Goal: Task Accomplishment & Management: Complete application form

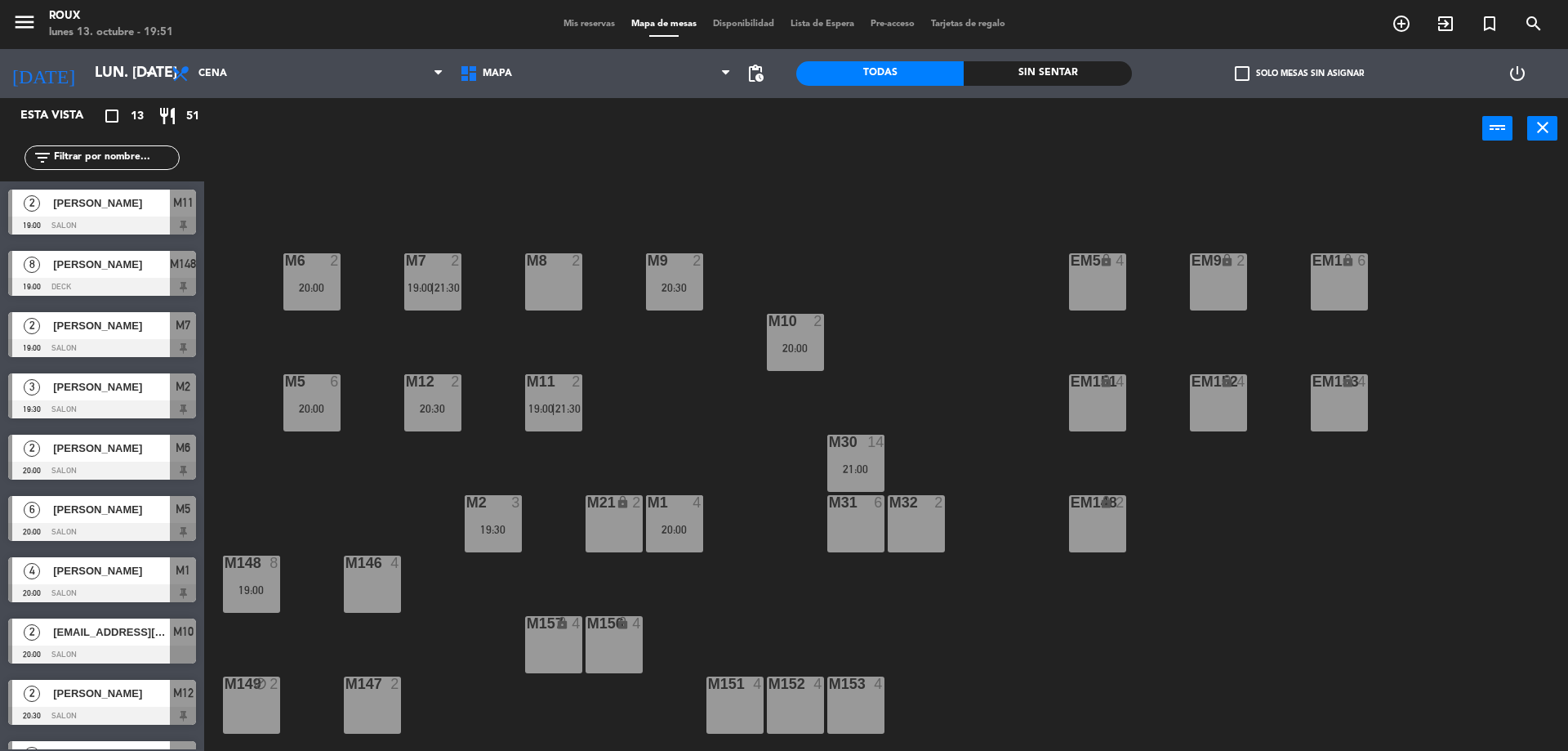
click at [597, 21] on span "Mis reservas" at bounding box center [589, 24] width 68 height 9
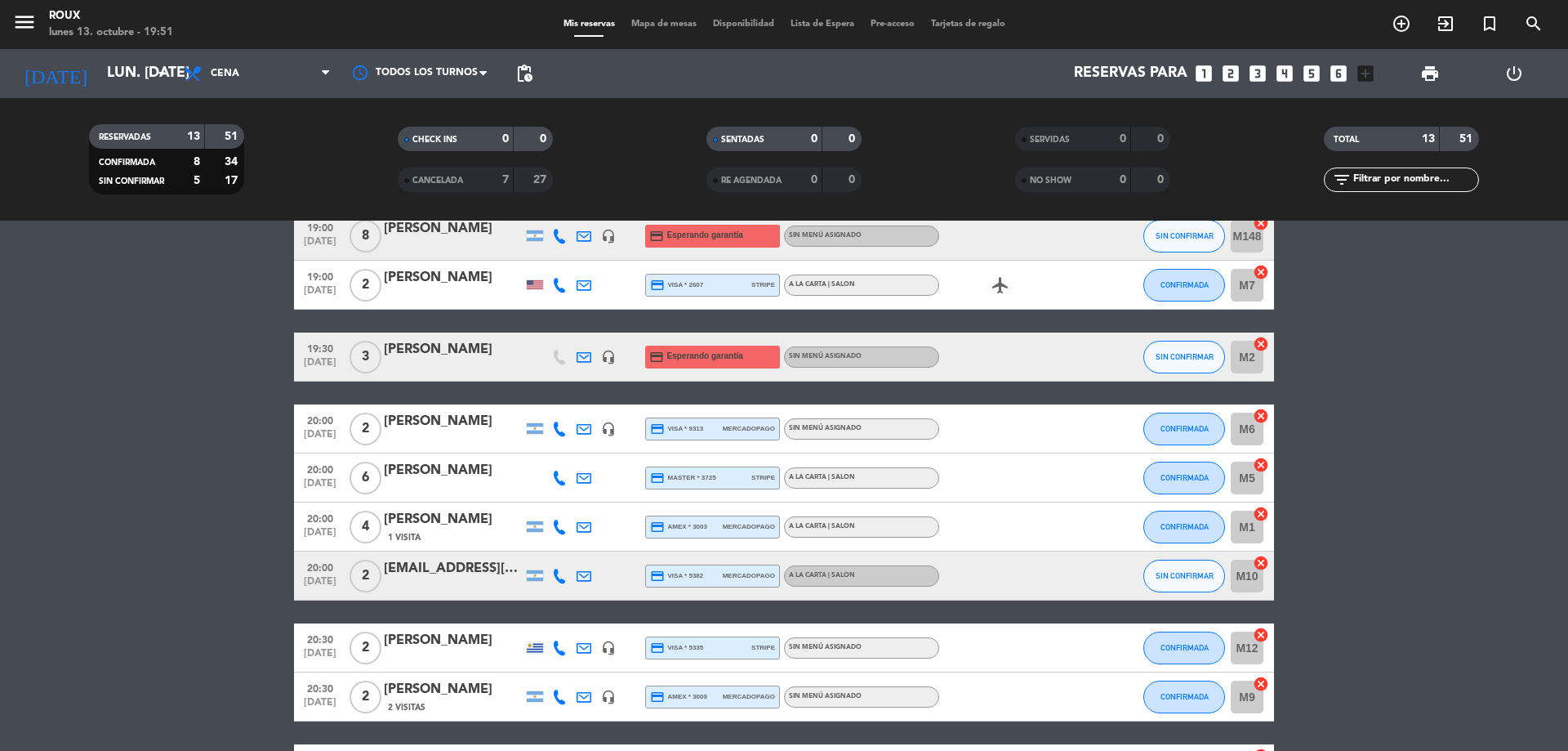
scroll to position [215, 0]
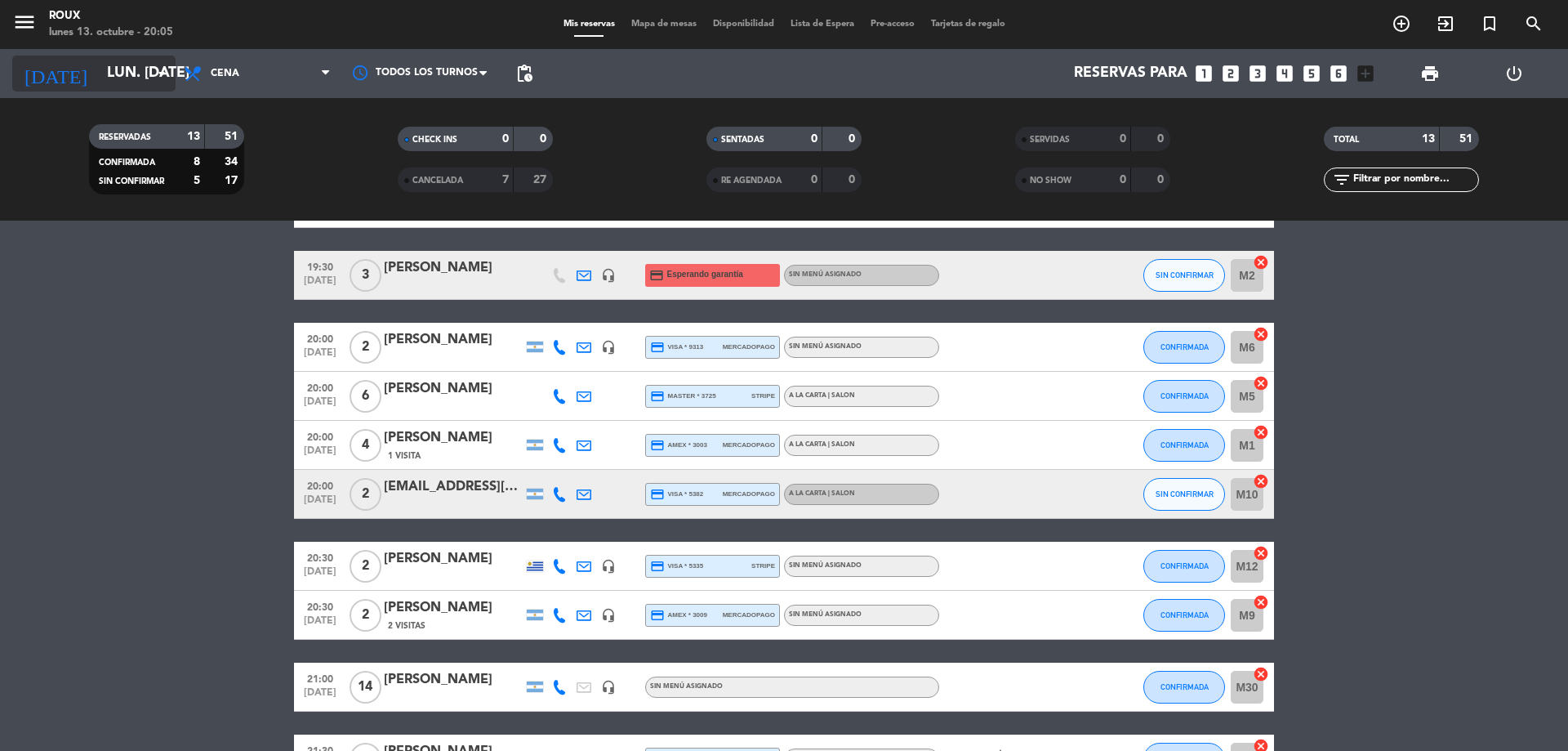
click at [150, 81] on input "lun. [DATE]" at bounding box center [194, 73] width 190 height 33
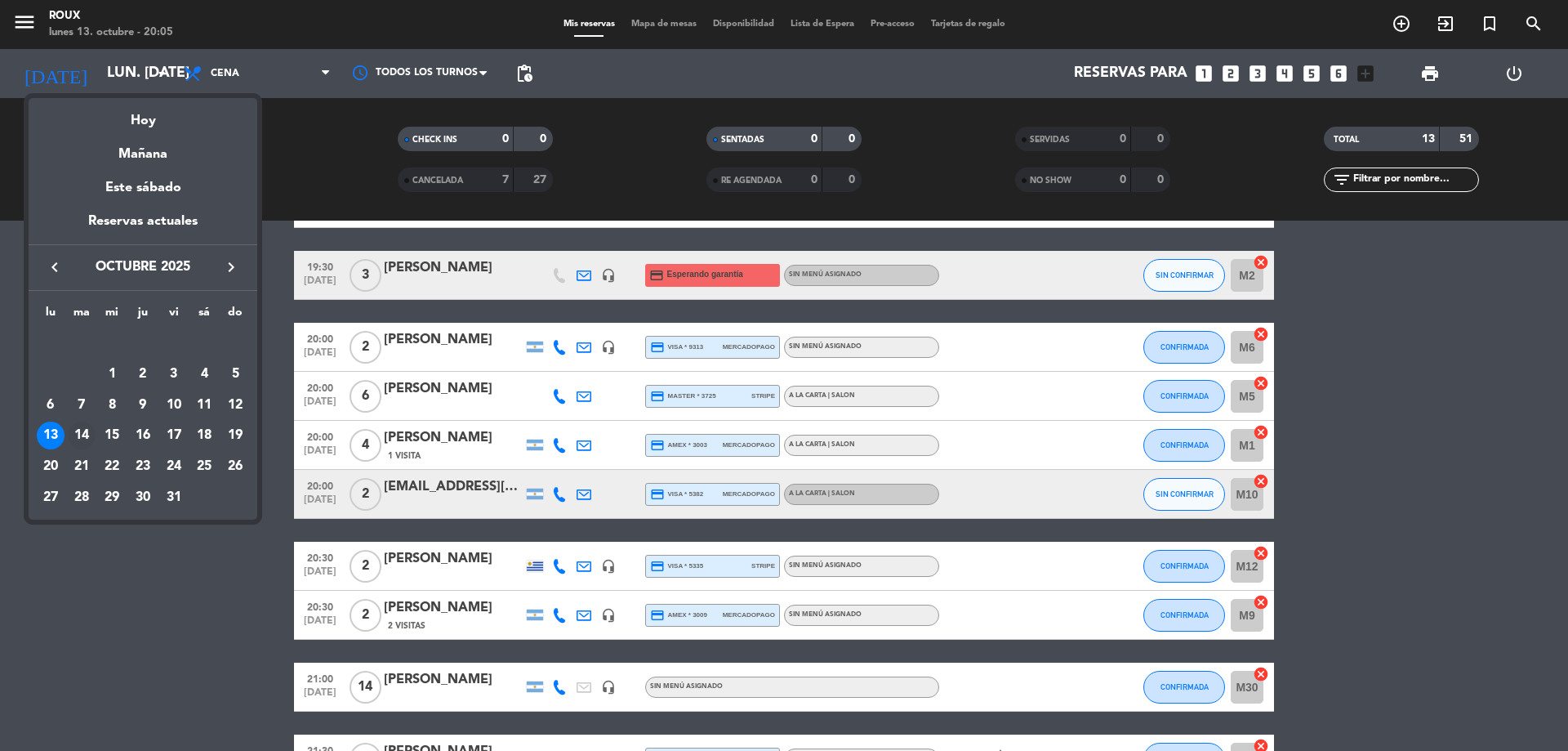
click at [76, 435] on div "14" at bounding box center [81, 435] width 28 height 28
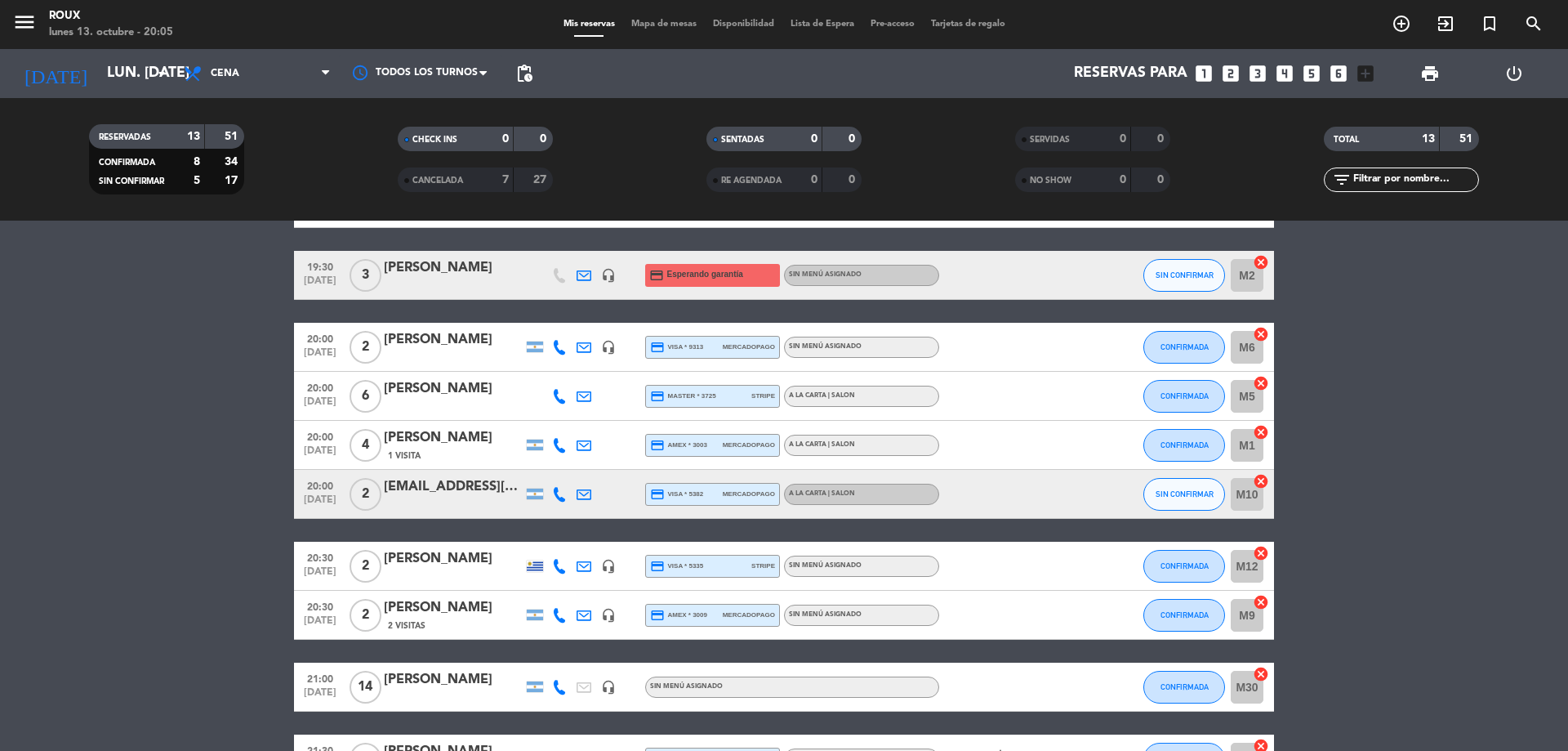
type input "[DATE] oct."
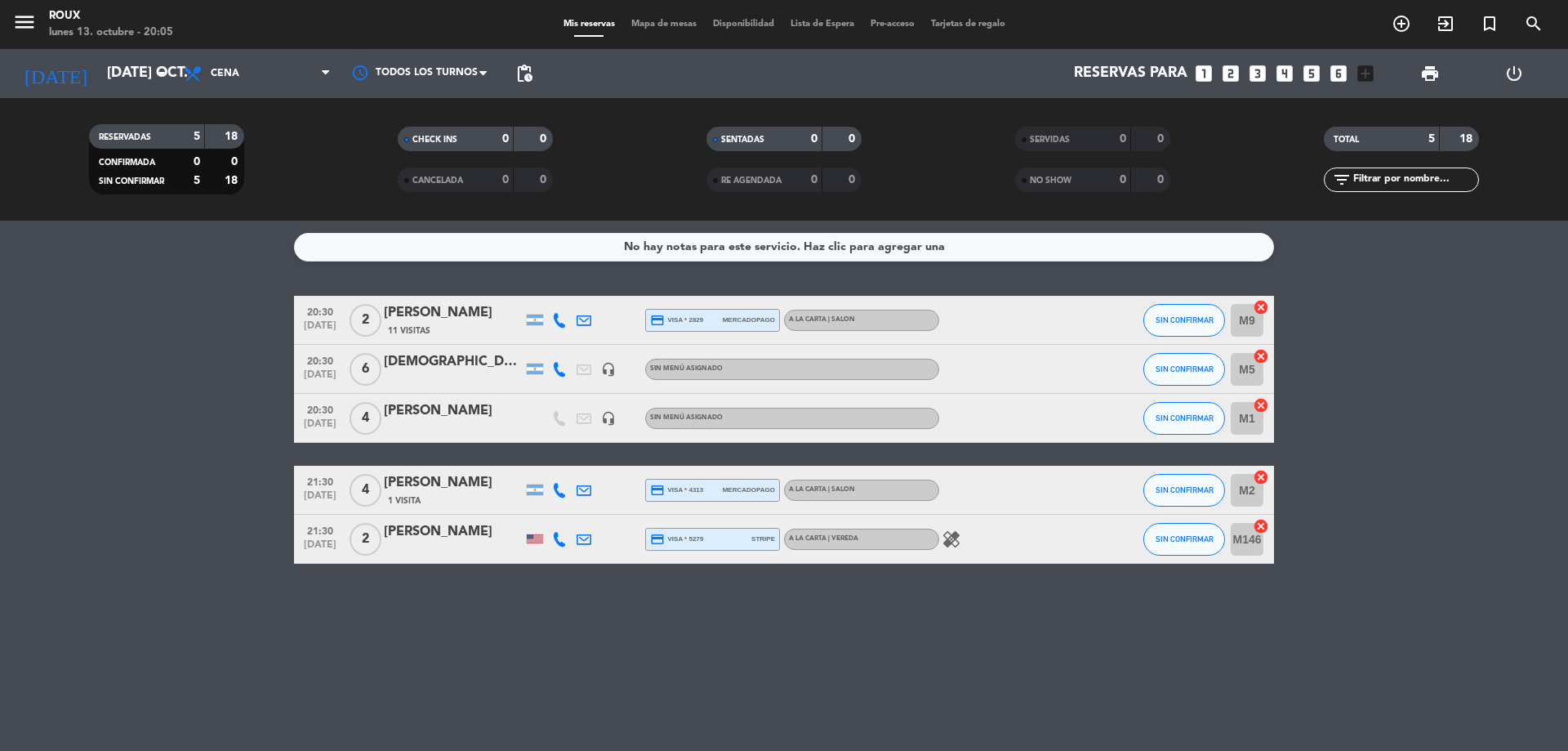
click at [664, 20] on span "Mapa de mesas" at bounding box center [664, 24] width 81 height 9
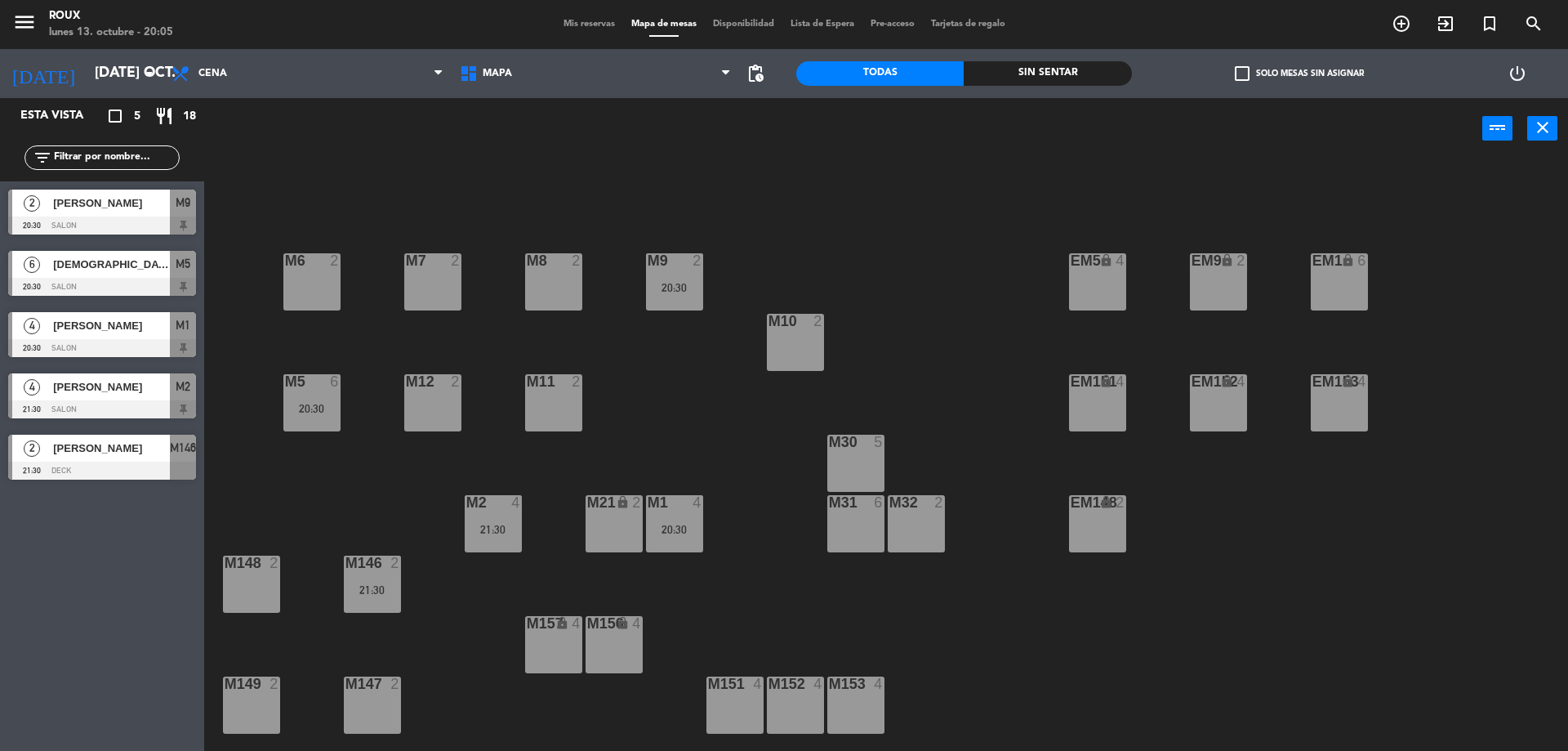
click at [848, 516] on div "M31 6" at bounding box center [855, 523] width 57 height 57
click at [789, 127] on button "[GEOGRAPHIC_DATA]" at bounding box center [792, 128] width 98 height 33
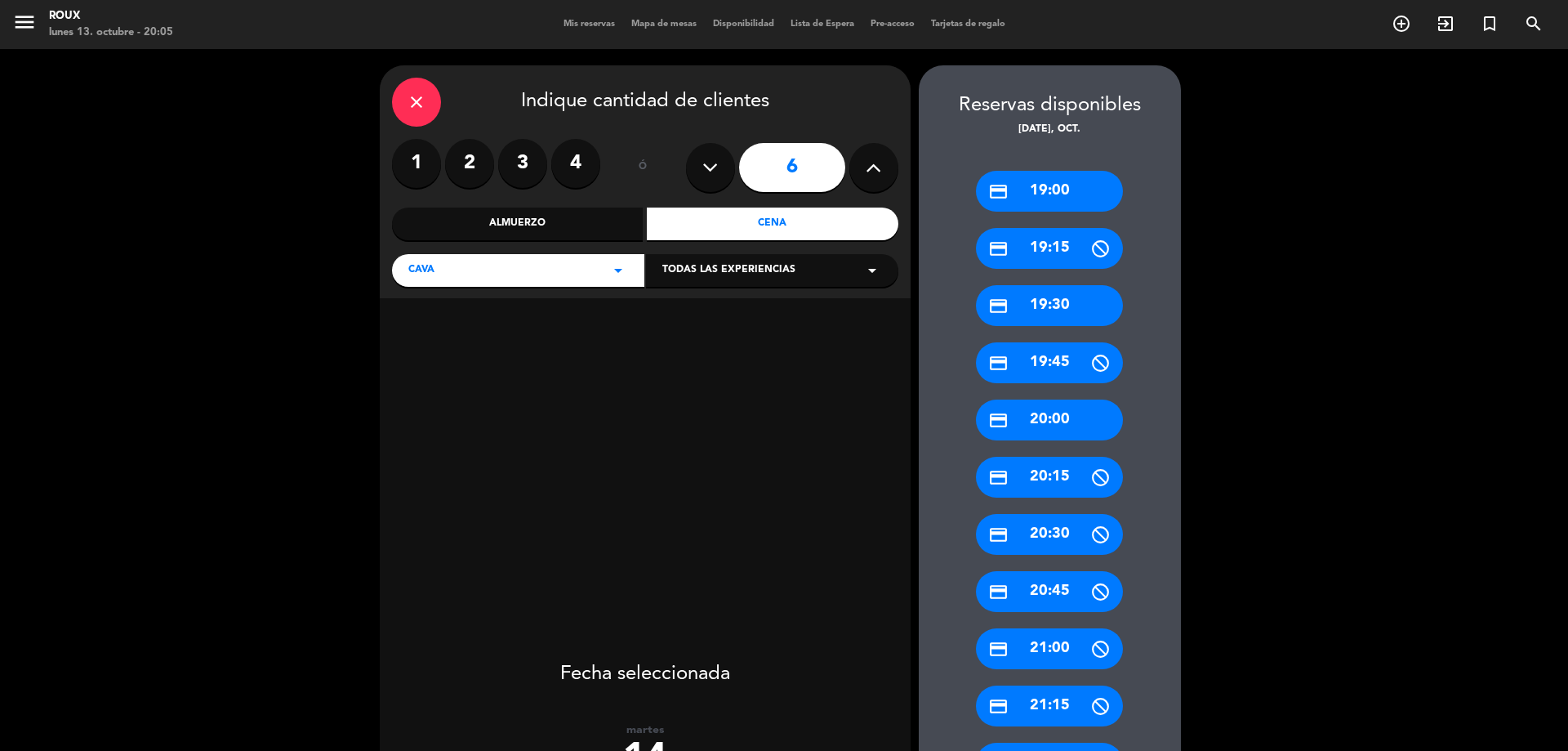
click at [1034, 300] on div "credit_card 19:30" at bounding box center [1049, 305] width 147 height 41
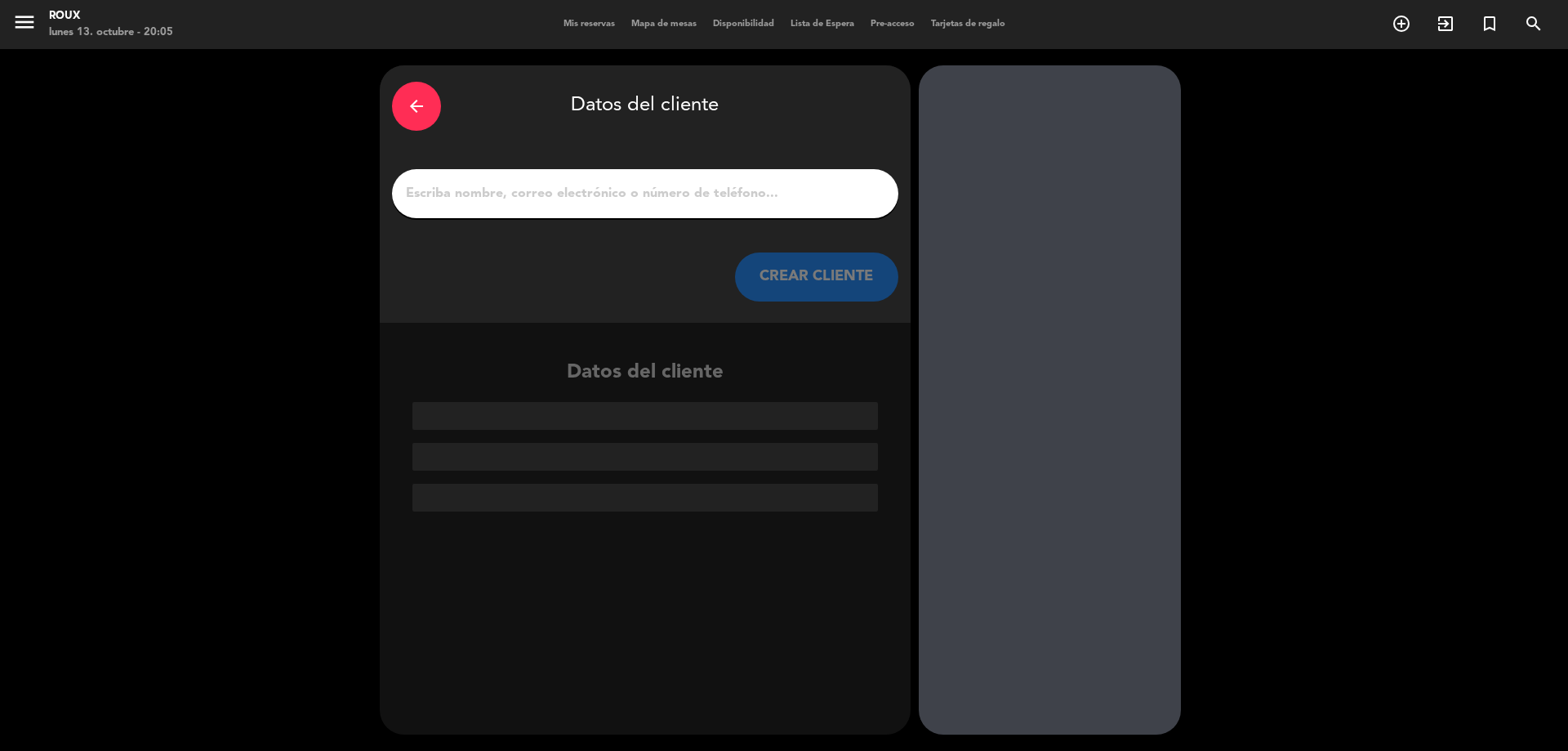
click at [675, 196] on input "1" at bounding box center [645, 193] width 482 height 23
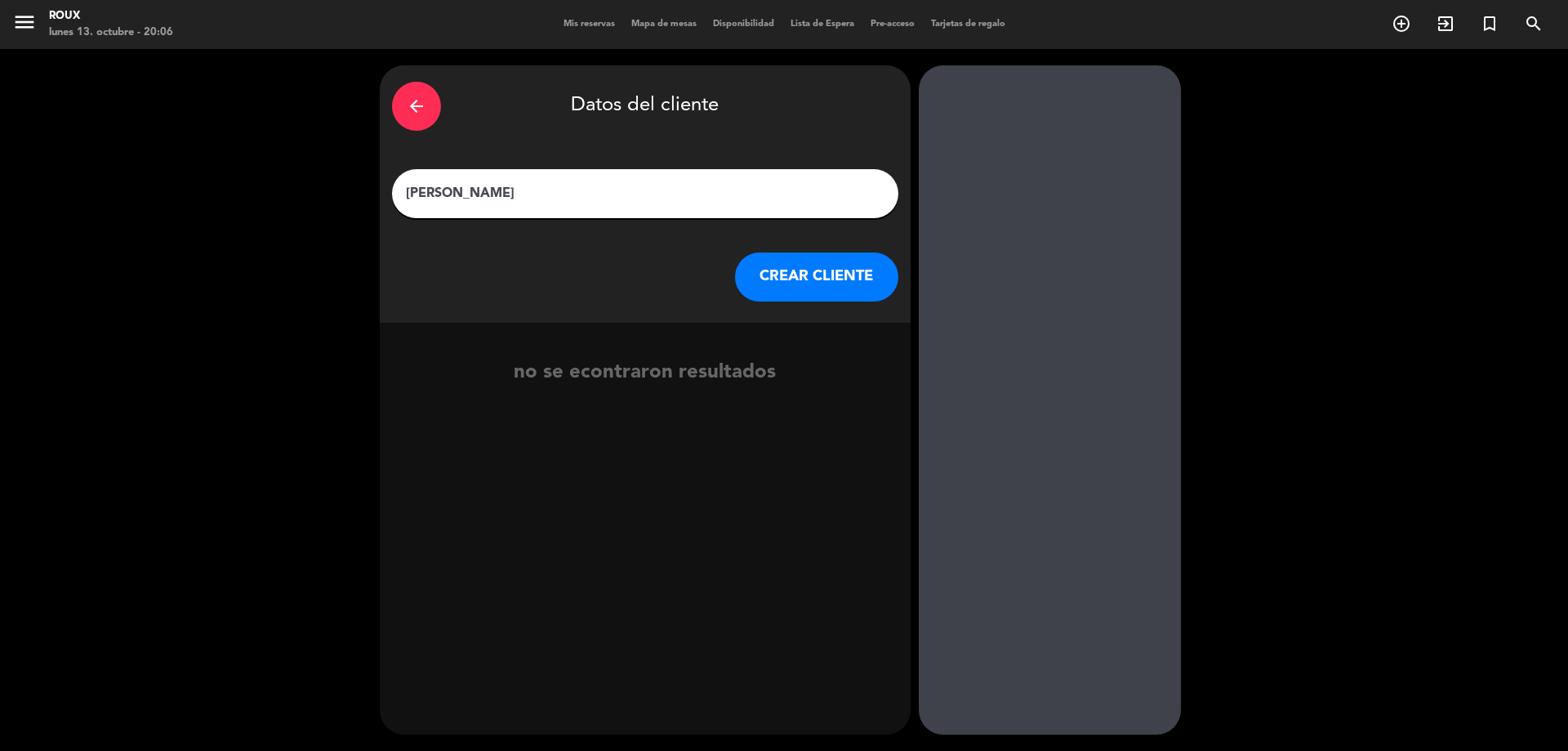
type input "[PERSON_NAME]"
click at [865, 287] on button "CREAR CLIENTE" at bounding box center [817, 277] width 164 height 49
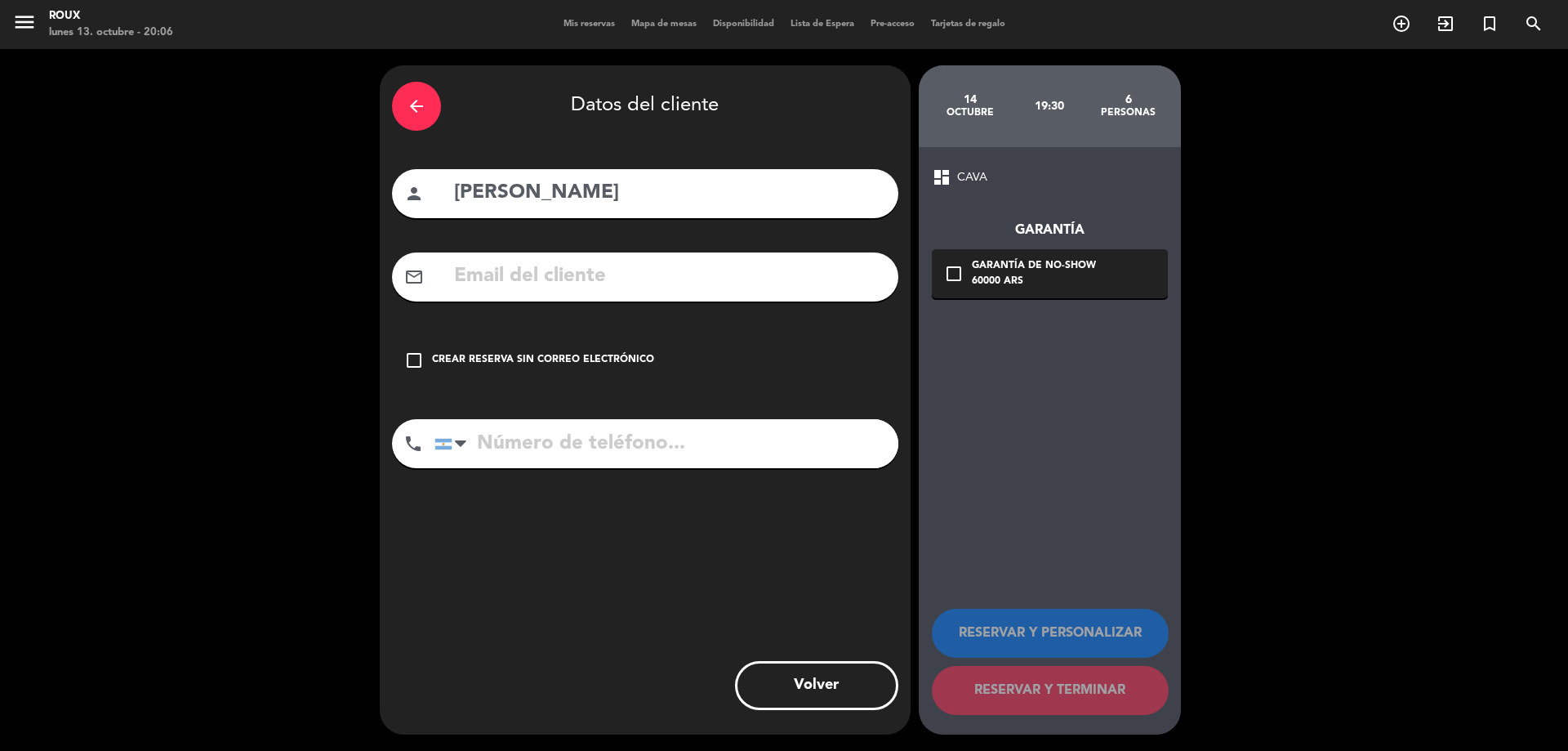
click at [525, 438] on input "tel" at bounding box center [666, 443] width 464 height 49
drag, startPoint x: 607, startPoint y: 443, endPoint x: 316, endPoint y: 475, distance: 292.8
click at [316, 475] on div "arrow_back Datos del cliente person [PERSON_NAME] mail_outline check_box_outlin…" at bounding box center [784, 400] width 1568 height 702
type input "1131661781"
click at [637, 365] on div "Crear reserva sin correo electrónico" at bounding box center [543, 360] width 222 height 16
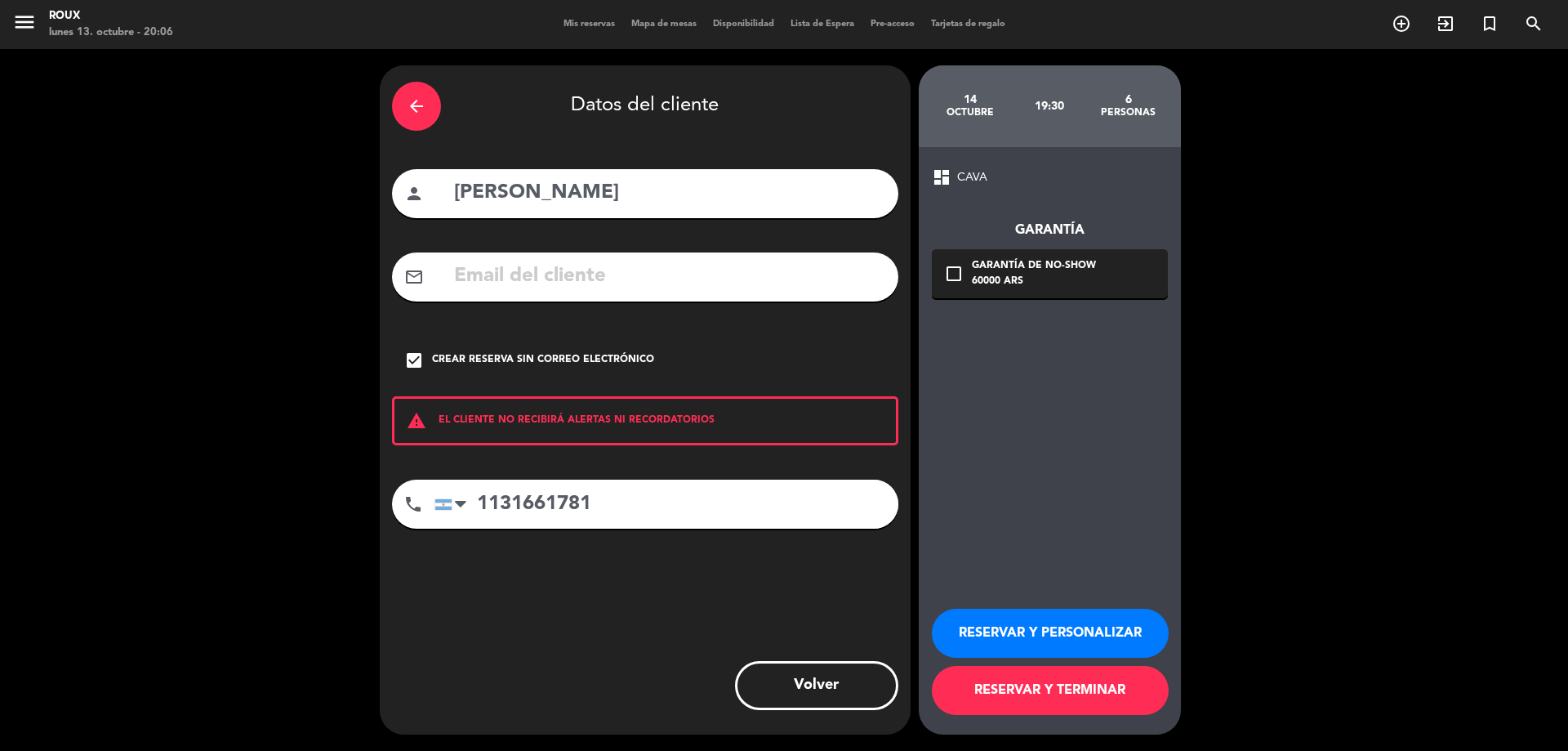
click at [1061, 695] on button "RESERVAR Y TERMINAR" at bounding box center [1051, 690] width 237 height 49
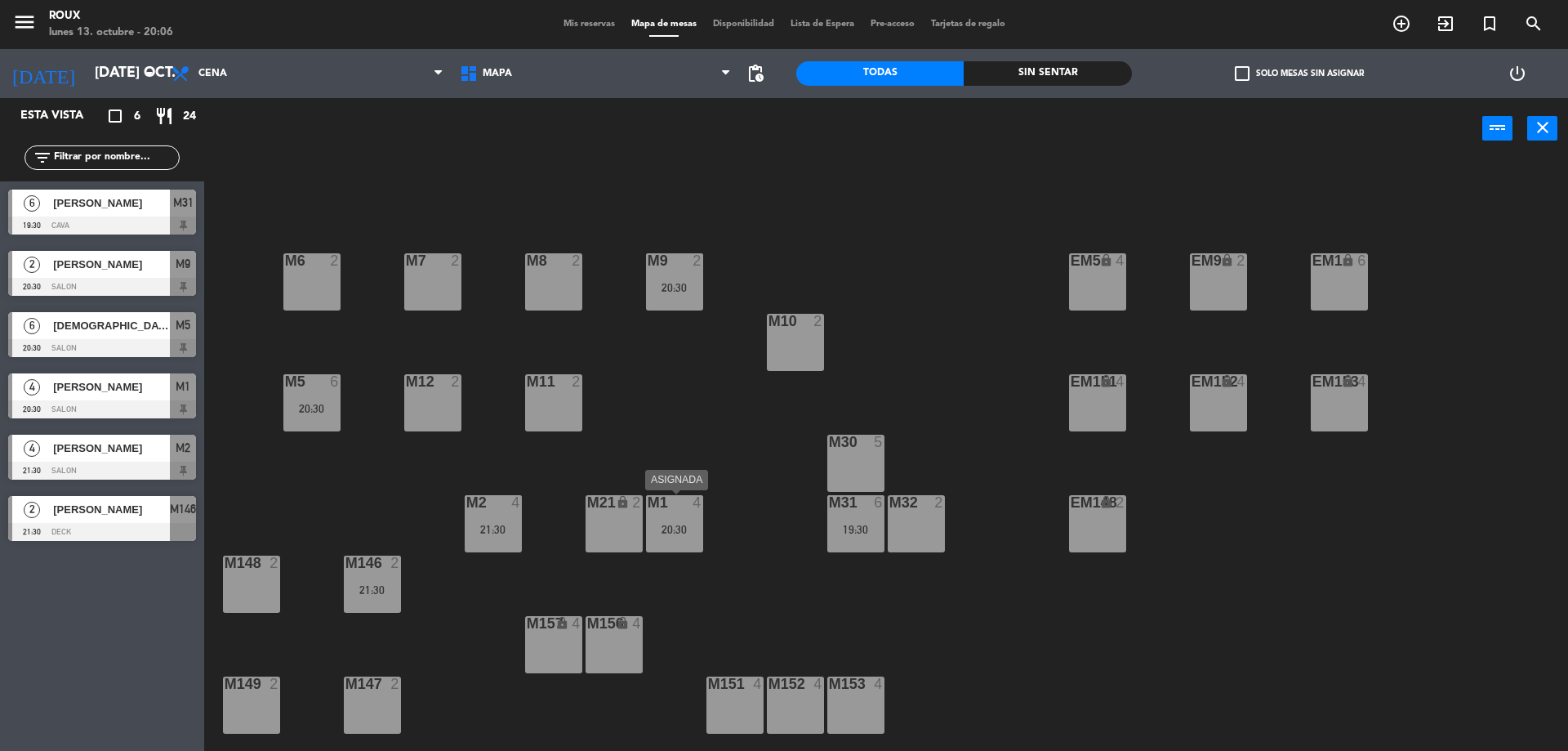
click at [687, 535] on div "20:30" at bounding box center [674, 529] width 57 height 12
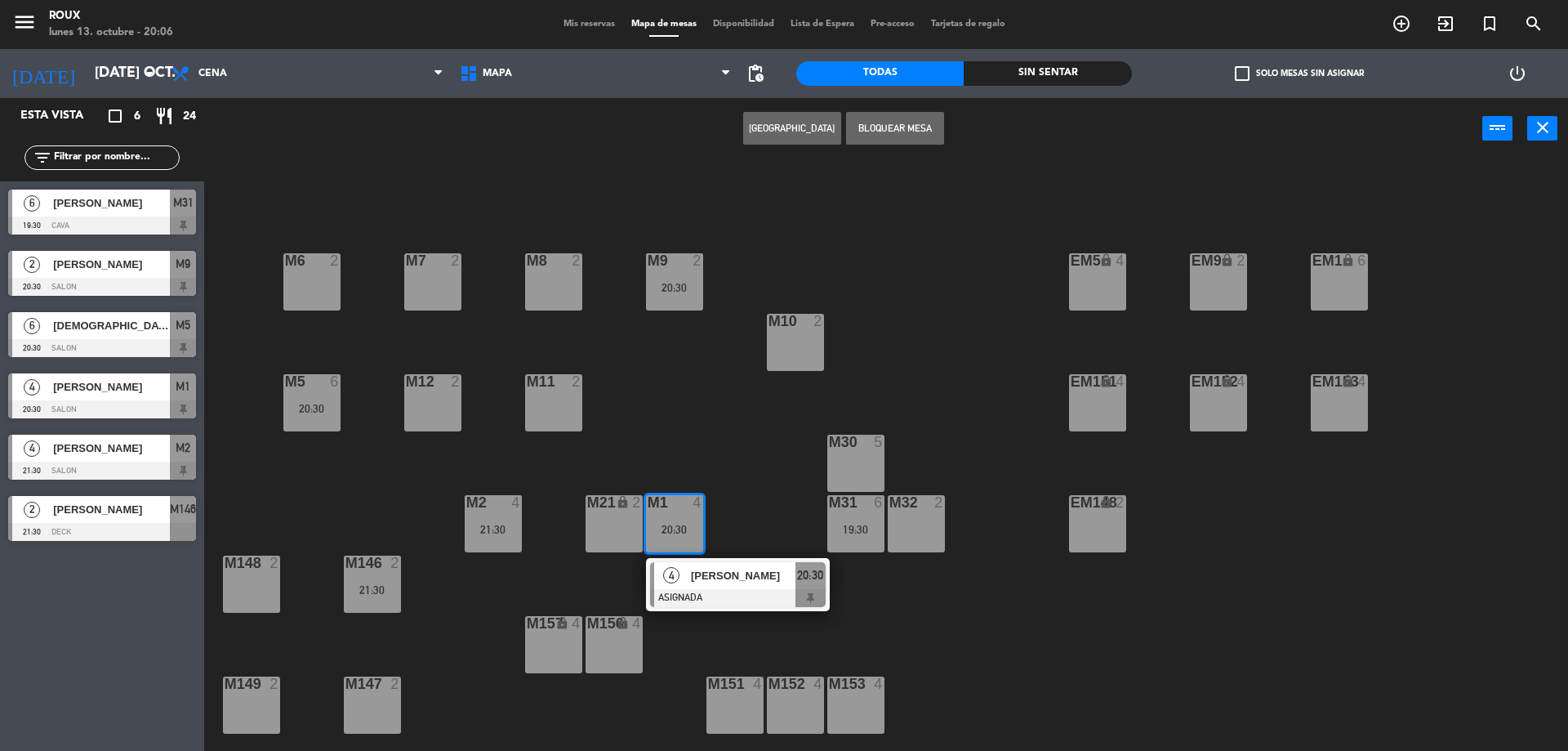
click at [909, 281] on div "M6 2 M7 2 M8 2 M9 2 20:30 EM9 lock 2 EM5 lock 4 EM1 lock 6 M10 2 M11 2 M12 2 M5…" at bounding box center [893, 460] width 1348 height 592
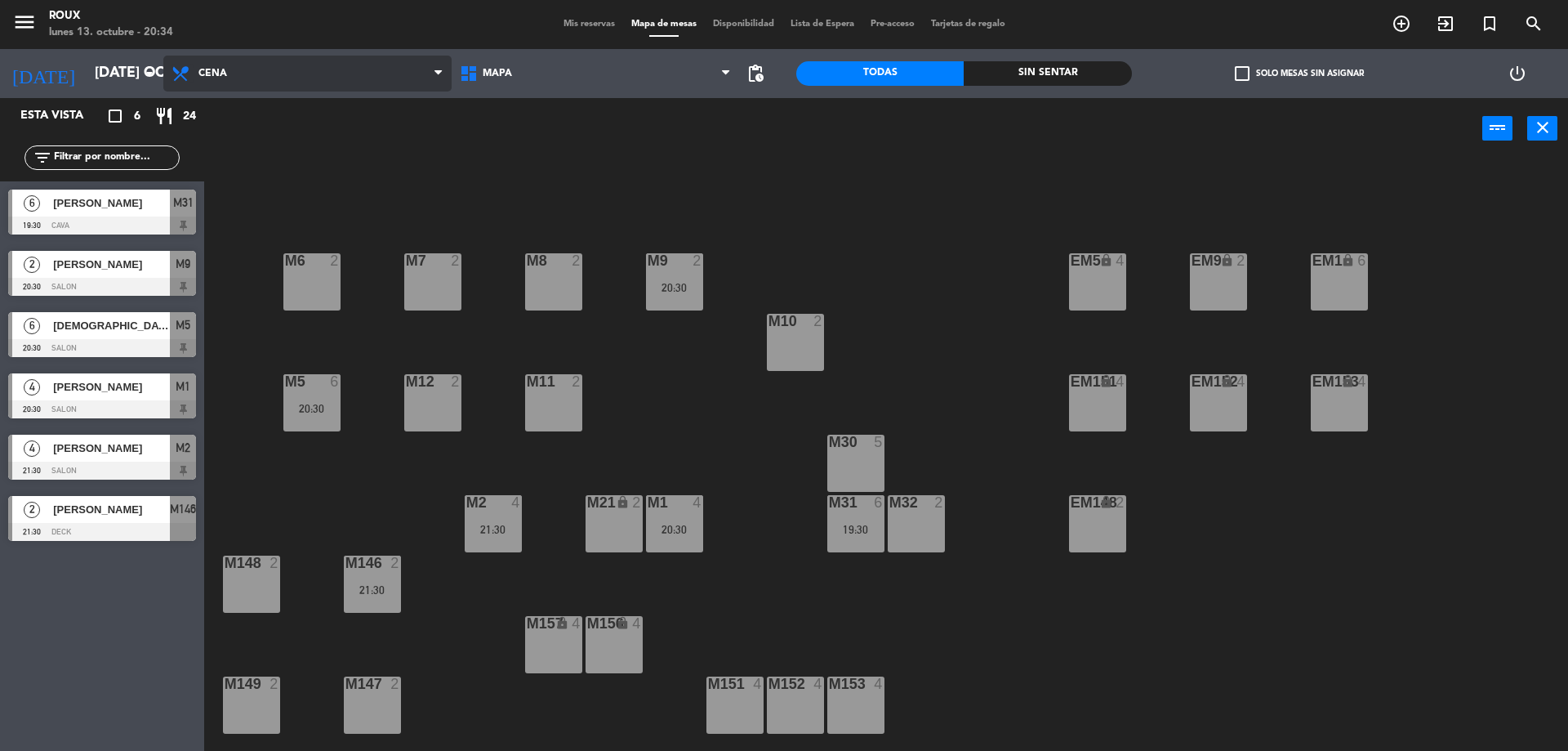
click at [171, 73] on icon at bounding box center [183, 73] width 24 height 20
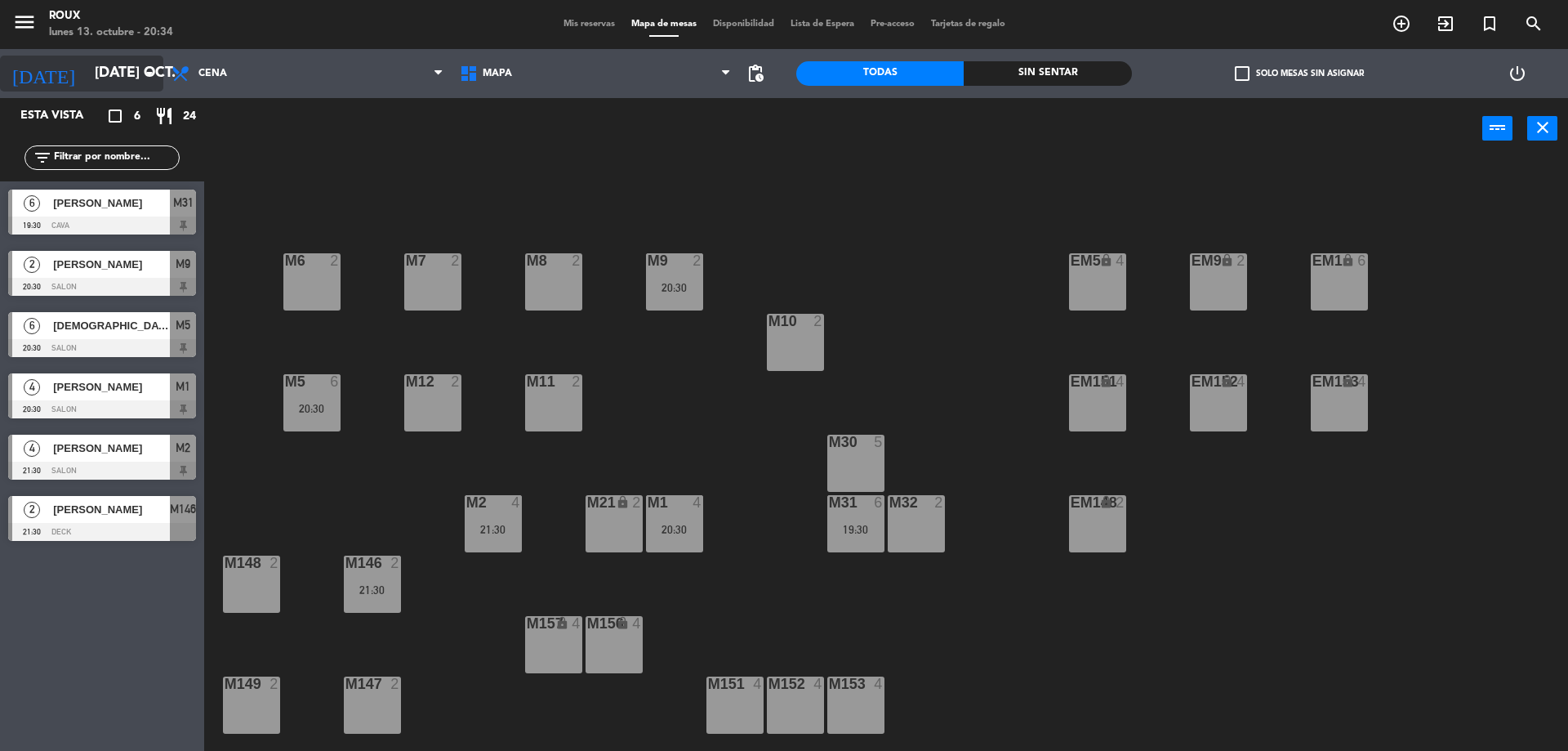
click at [137, 70] on input "[DATE] oct." at bounding box center [182, 73] width 190 height 33
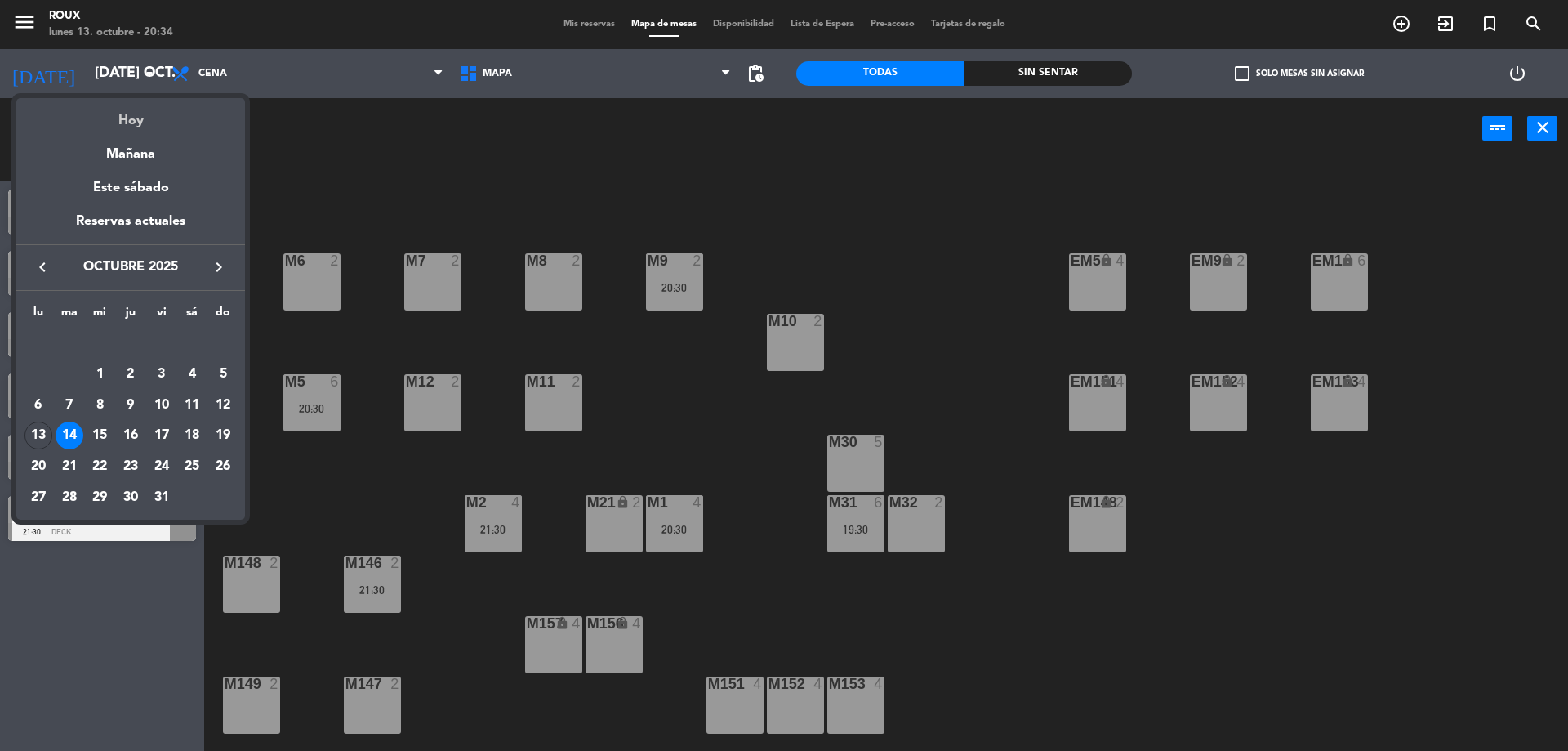
click at [129, 123] on div "Hoy" at bounding box center [130, 114] width 229 height 33
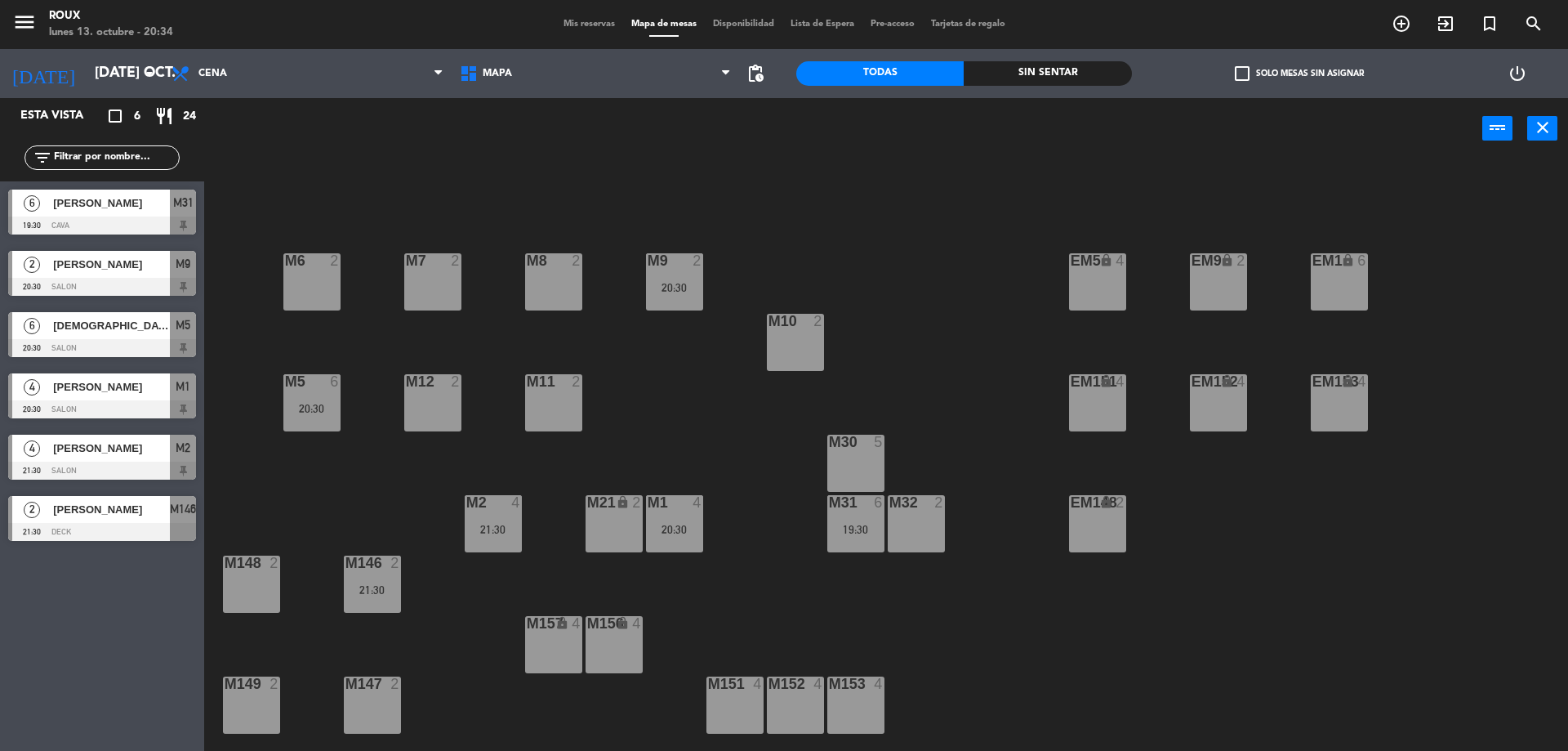
type input "lun. [DATE]"
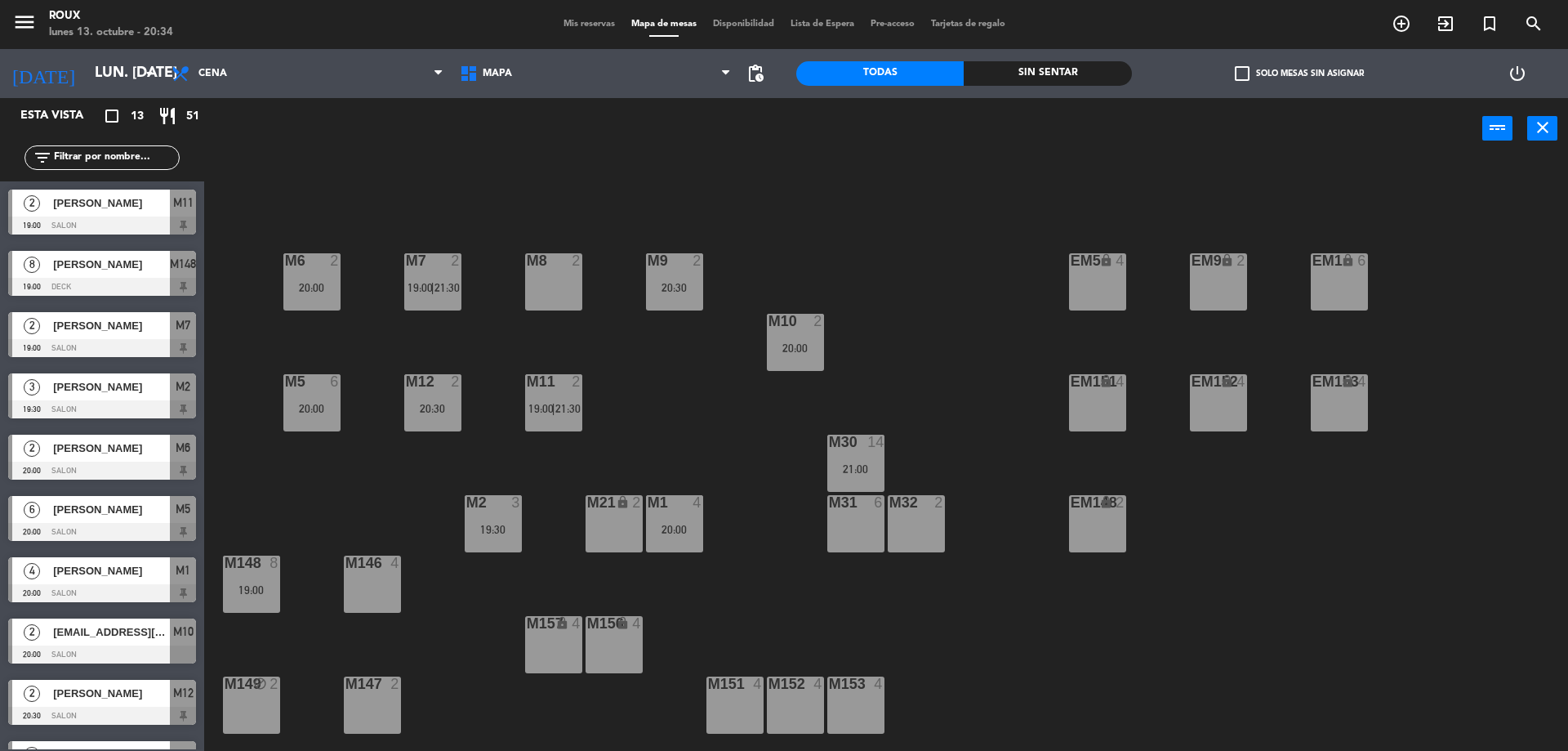
click at [572, 18] on div "Mis reservas Mapa de mesas Disponibilidad Lista de Espera Pre-acceso Tarjetas d…" at bounding box center [784, 24] width 458 height 14
click at [572, 25] on span "Mis reservas" at bounding box center [589, 24] width 68 height 9
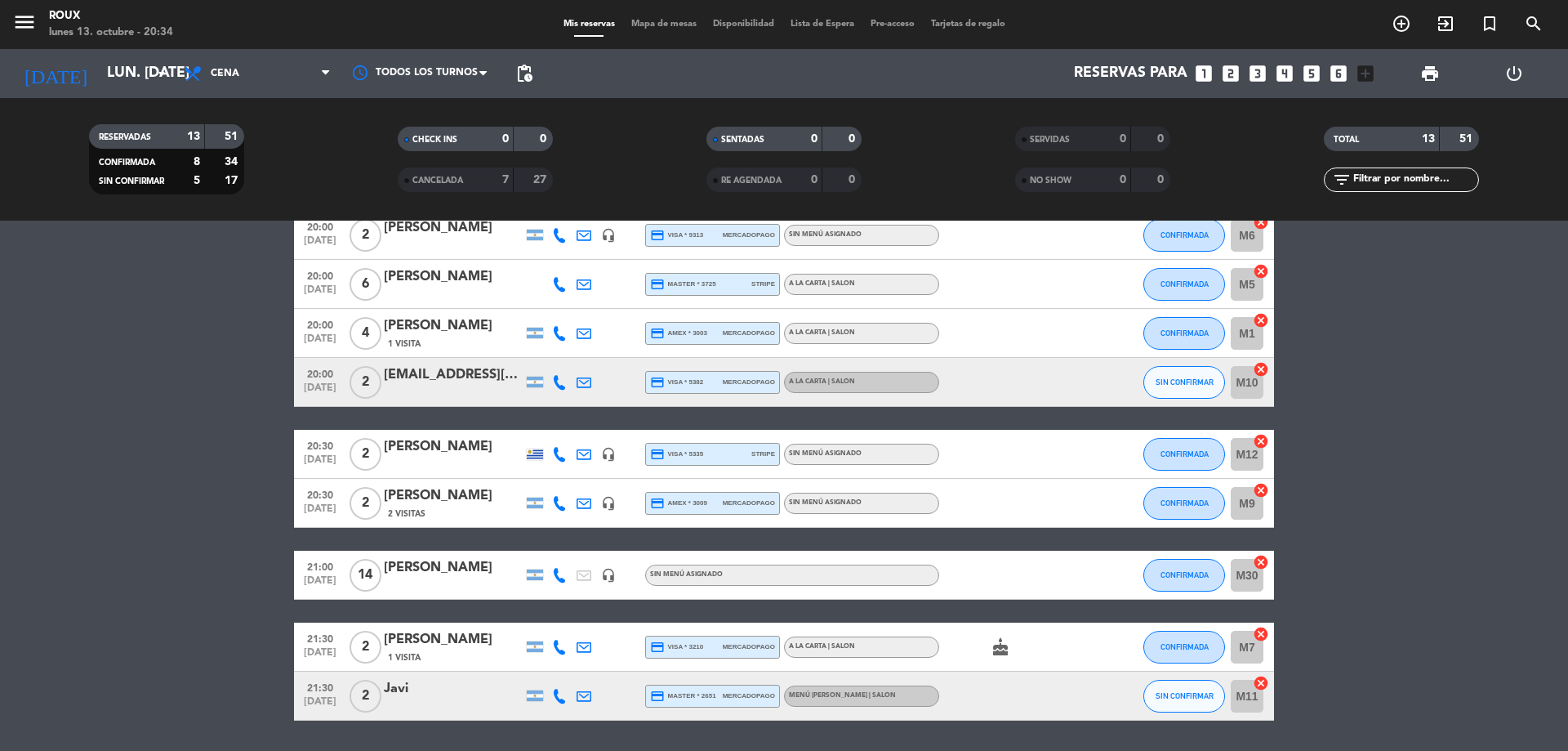
scroll to position [378, 0]
